Goal: Task Accomplishment & Management: Manage account settings

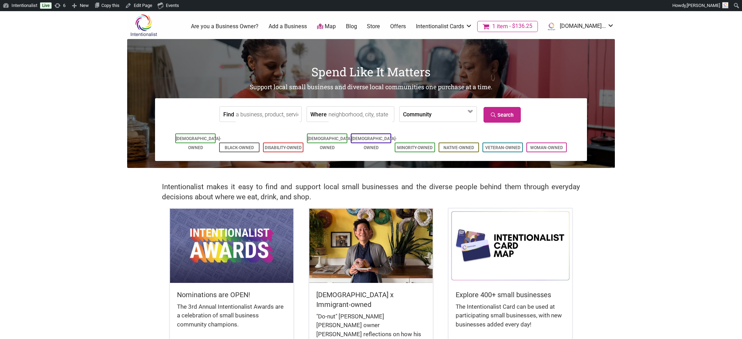
click at [380, 25] on link "Store" at bounding box center [373, 27] width 13 height 8
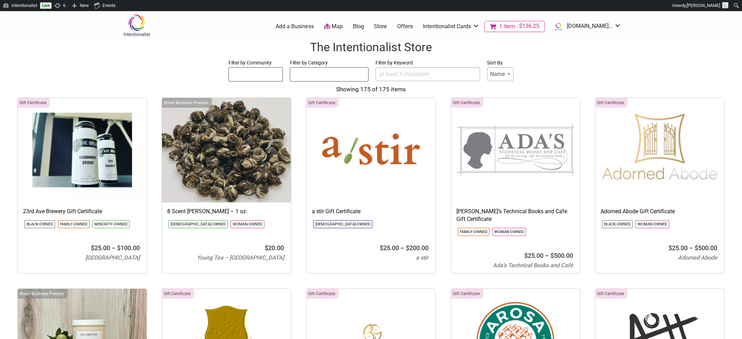
select select
click at [397, 75] on input "Filter by Keyword" at bounding box center [427, 74] width 104 height 14
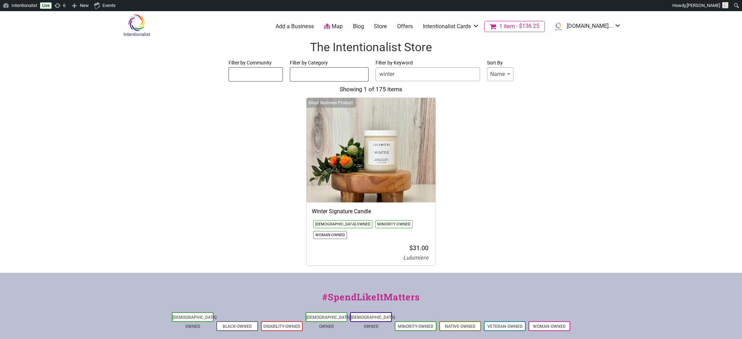
type input "winter"
click at [375, 167] on img at bounding box center [370, 150] width 129 height 104
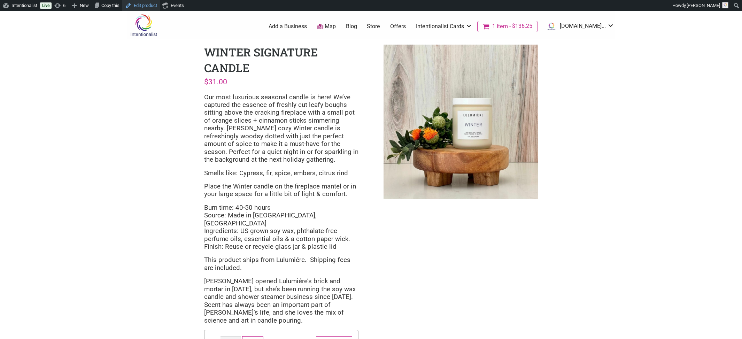
click at [151, 4] on link "Edit product" at bounding box center [141, 5] width 38 height 11
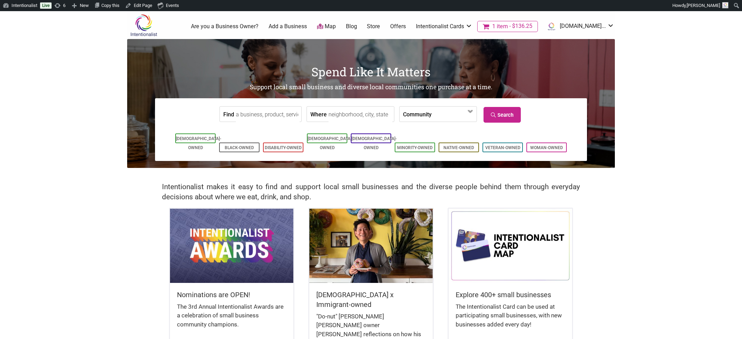
click at [380, 24] on link "Store" at bounding box center [373, 27] width 13 height 8
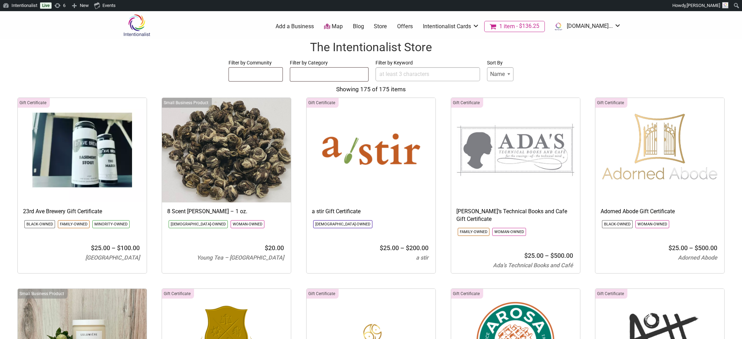
select select
click at [403, 77] on input "Filter by Keyword" at bounding box center [427, 74] width 104 height 14
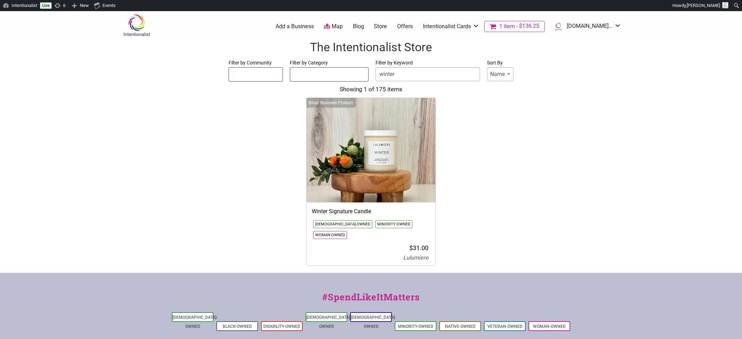
type input "winter"
click at [381, 185] on img at bounding box center [370, 150] width 129 height 104
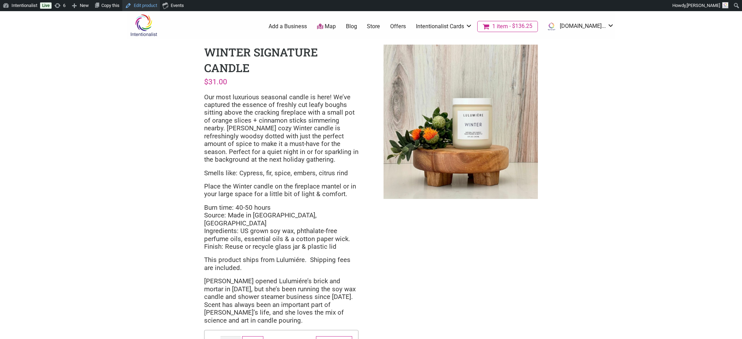
click at [148, 5] on link "Edit product" at bounding box center [141, 5] width 38 height 11
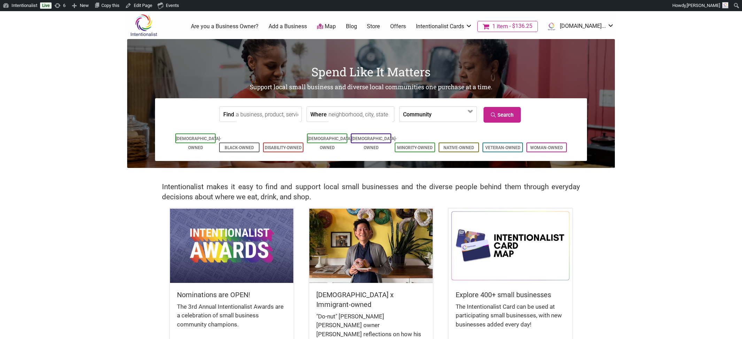
click at [390, 21] on ul "1 Are you a Business Owner? Add a Business Map Blog Store Offers Intentionalist…" at bounding box center [394, 26] width 447 height 13
click at [380, 26] on link "Store" at bounding box center [373, 27] width 13 height 8
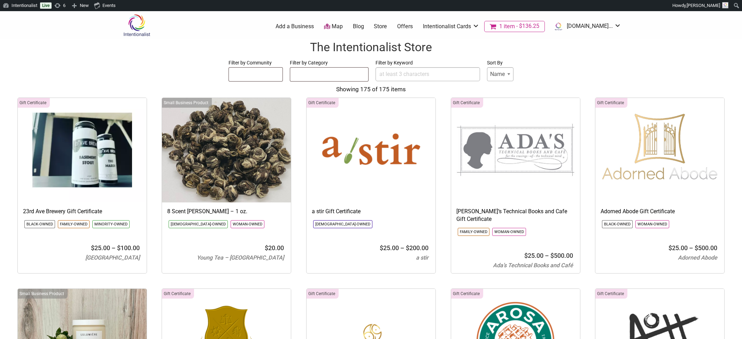
select select
click at [404, 76] on input "Filter by Keyword" at bounding box center [427, 74] width 104 height 14
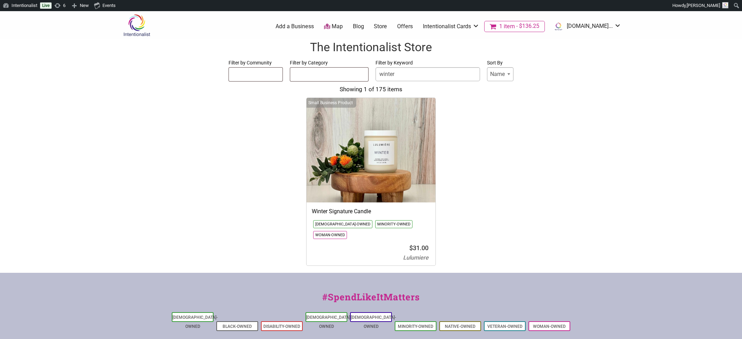
type input "winter"
click at [380, 136] on img at bounding box center [370, 150] width 129 height 104
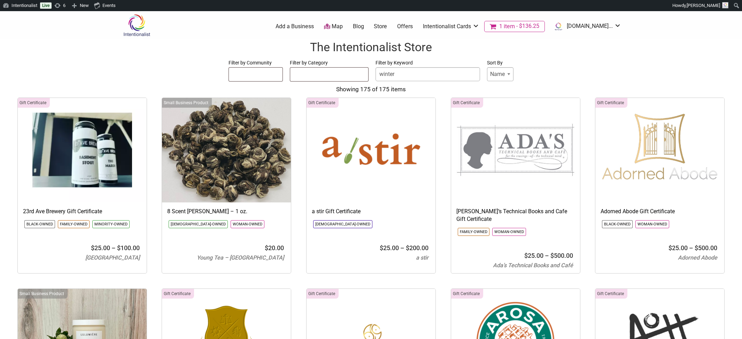
select select
drag, startPoint x: 408, startPoint y: 73, endPoint x: 284, endPoint y: 62, distance: 125.2
click at [284, 62] on form "Filter by Community Asian-Owned Black-Owned Disability-Owned Latino-Owned LGBTQ…" at bounding box center [371, 69] width 728 height 23
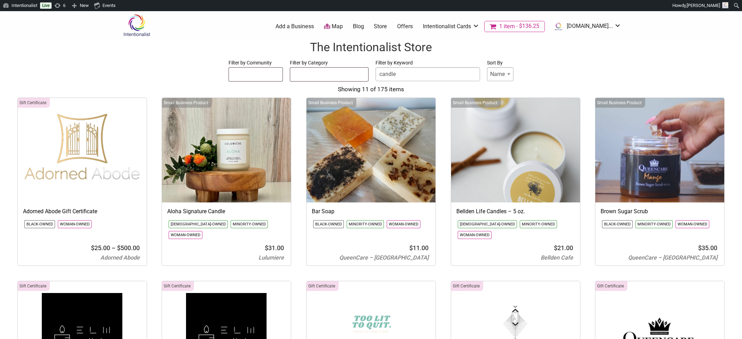
type input "candle"
click at [209, 167] on img at bounding box center [226, 150] width 129 height 104
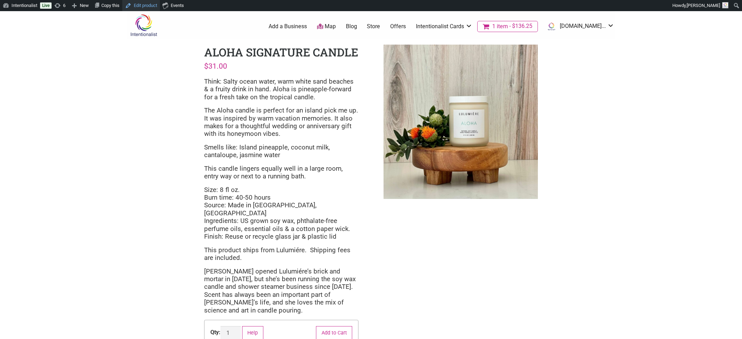
click at [155, 5] on link "Edit product" at bounding box center [141, 5] width 38 height 11
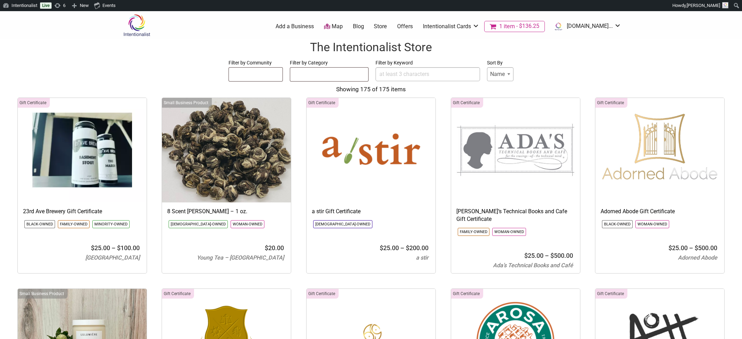
select select
click at [391, 74] on input "Filter by Keyword" at bounding box center [427, 74] width 104 height 14
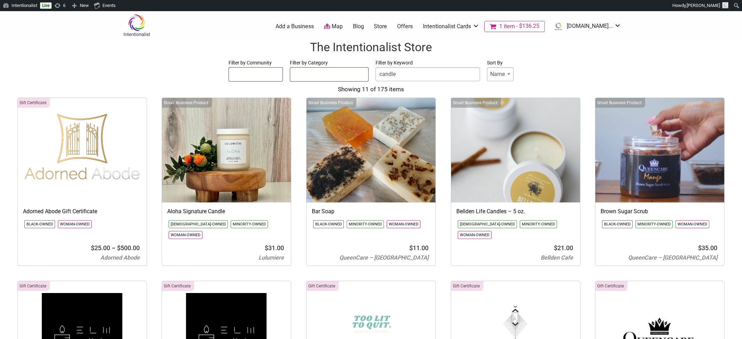
type input "candle"
click at [138, 28] on img at bounding box center [136, 25] width 33 height 23
